Goal: Transaction & Acquisition: Purchase product/service

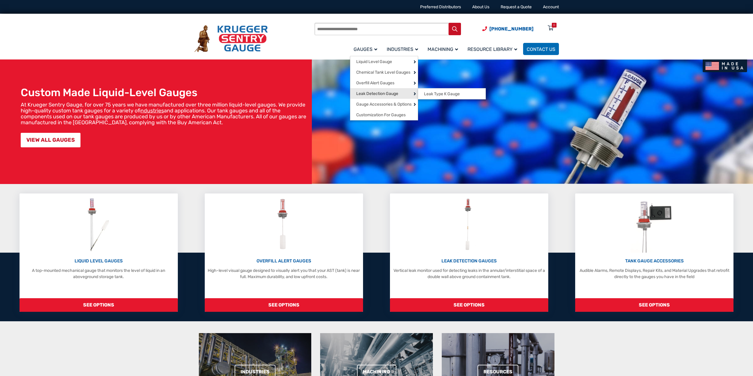
click at [412, 88] on span at bounding box center [415, 93] width 6 height 11
click at [411, 91] on span at bounding box center [414, 94] width 11 height 6
click at [438, 91] on span "Leak Type K Gauge" at bounding box center [442, 93] width 36 height 5
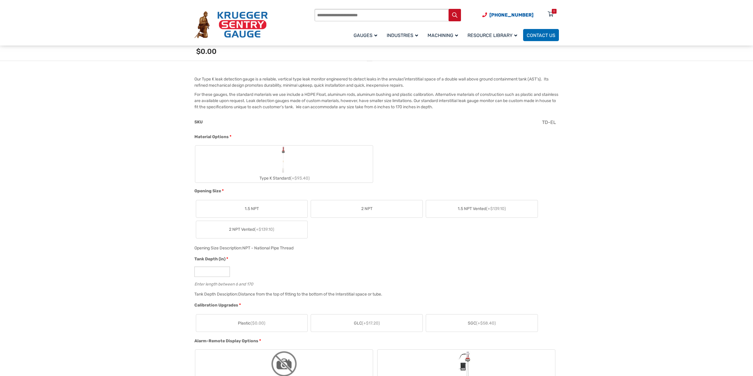
scroll to position [148, 0]
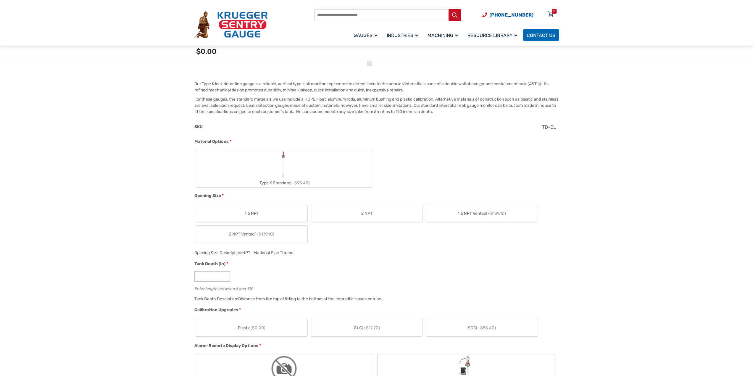
click at [368, 211] on span "2 NPT" at bounding box center [366, 214] width 11 height 6
click at [316, 158] on label "Type K Standard (+$93.40)" at bounding box center [284, 168] width 178 height 37
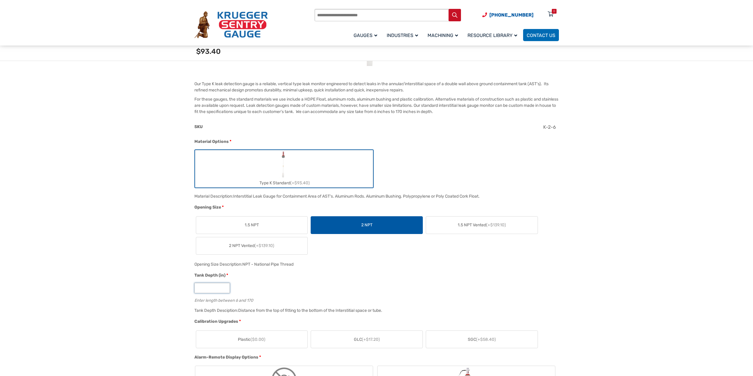
click at [230, 283] on input "*" at bounding box center [213, 288] width 36 height 10
drag, startPoint x: 225, startPoint y: 272, endPoint x: 203, endPoint y: 270, distance: 22.3
type input "**"
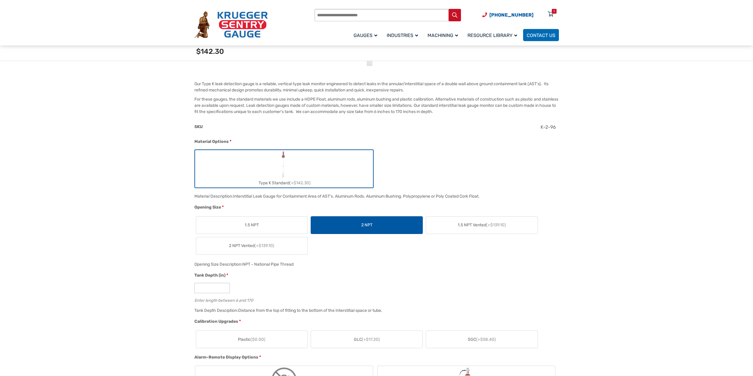
click at [266, 337] on span "($0.00)" at bounding box center [258, 339] width 15 height 5
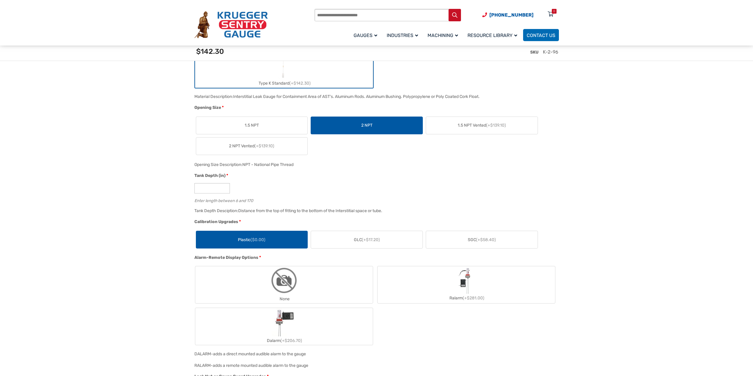
scroll to position [266, 0]
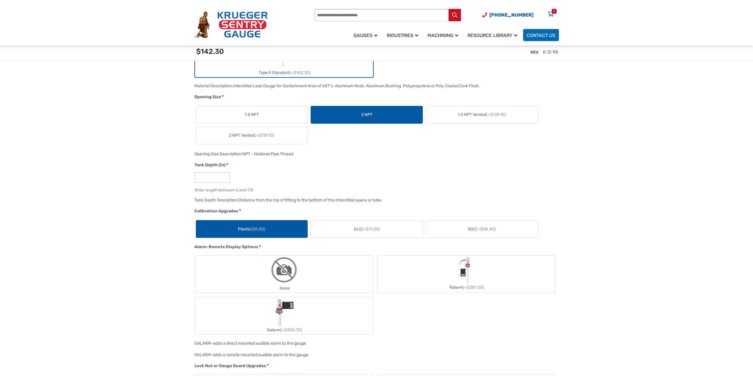
click at [322, 298] on label "Dalarm (+$206.70)" at bounding box center [284, 316] width 178 height 37
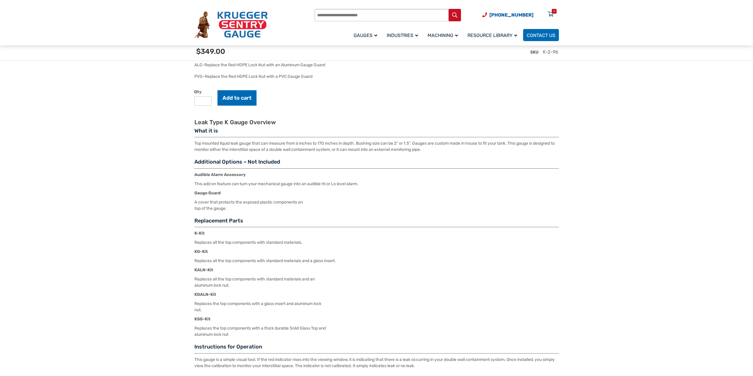
scroll to position [711, 0]
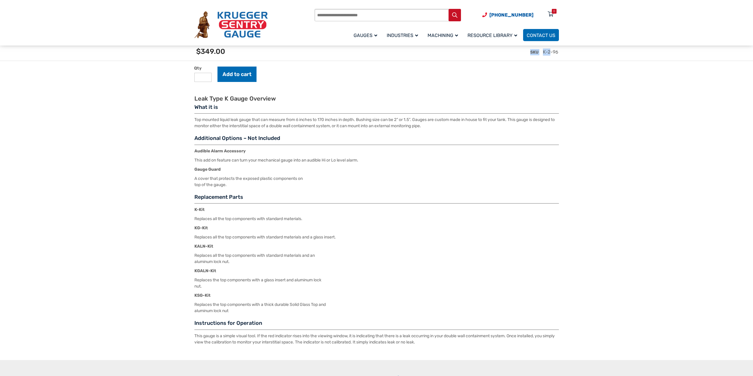
drag, startPoint x: 574, startPoint y: 51, endPoint x: 562, endPoint y: 52, distance: 12.5
click at [562, 52] on div "[PHONE_NUMBER] Preferred Distributors About Us Request a Quote Account Products…" at bounding box center [376, 38] width 753 height 1498
click at [563, 50] on div "SKU K-2-96" at bounding box center [378, 54] width 370 height 23
drag, startPoint x: 570, startPoint y: 50, endPoint x: 556, endPoint y: 51, distance: 14.5
click at [556, 51] on div "SKU K-2-96" at bounding box center [378, 54] width 370 height 23
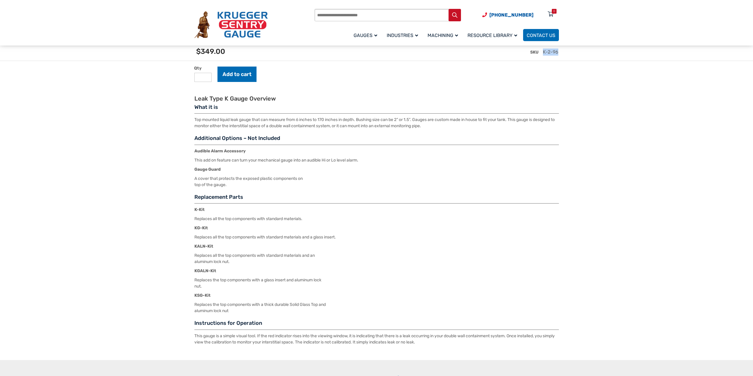
copy span "K-2-96"
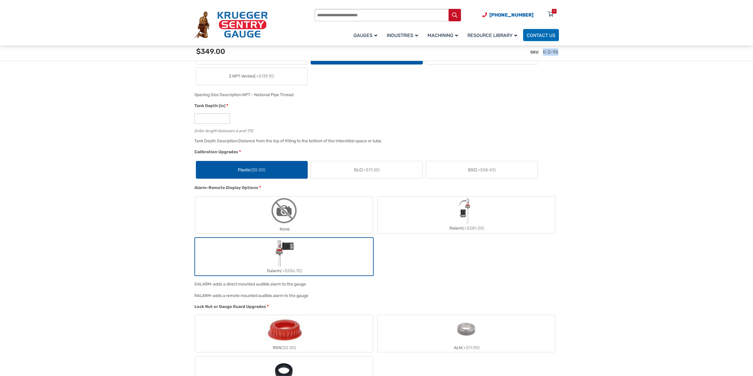
scroll to position [355, 0]
